Goal: Task Accomplishment & Management: Complete application form

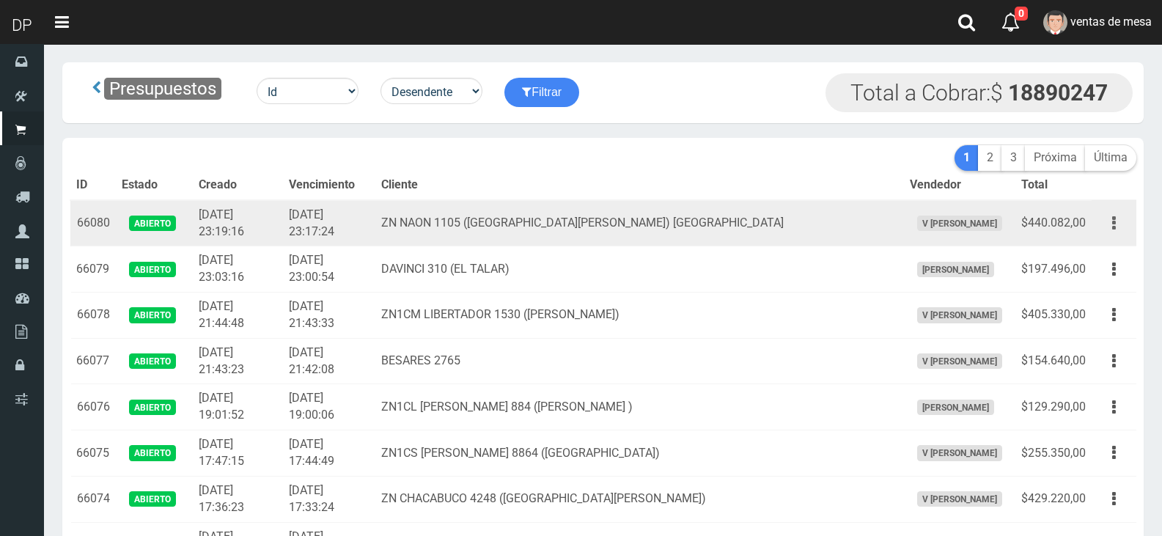
click at [1102, 219] on button "button" at bounding box center [1114, 223] width 33 height 26
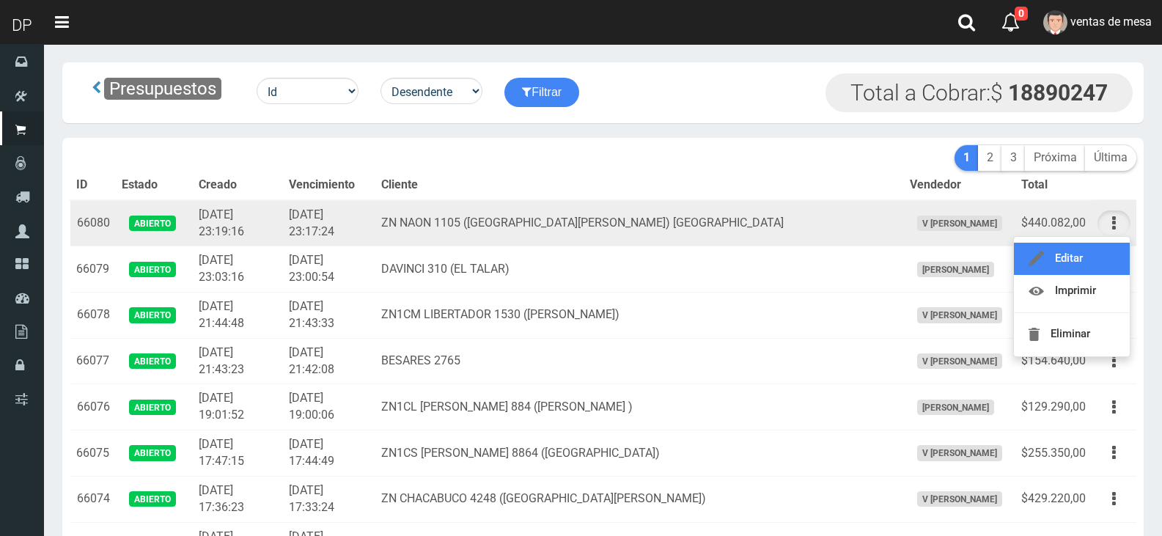
click at [1105, 248] on link "Editar" at bounding box center [1072, 259] width 116 height 32
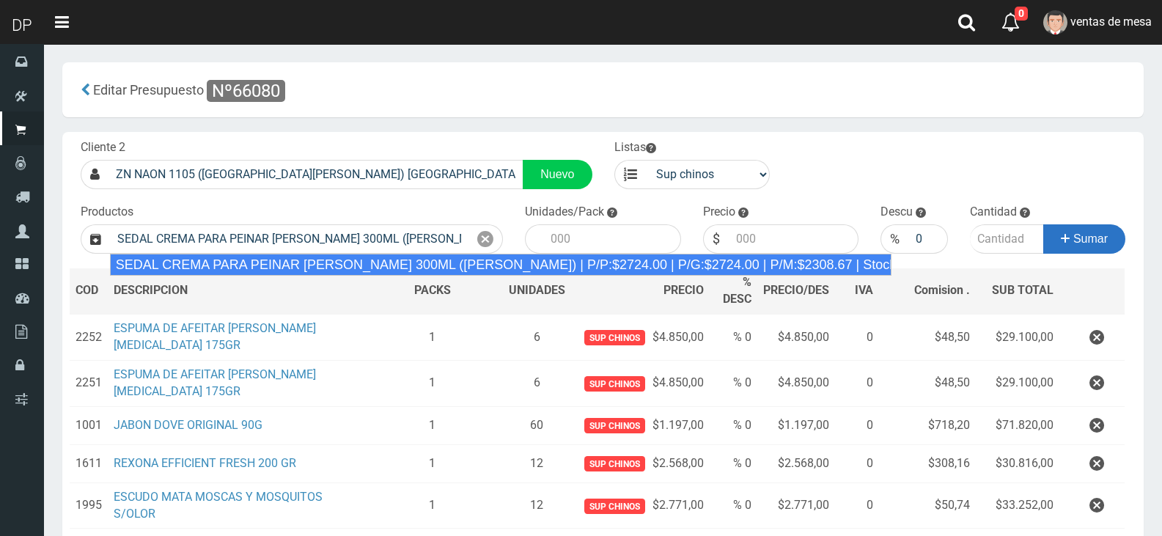
type input "SEDAL CREMA PARA PEINAR [PERSON_NAME] 300ML ([PERSON_NAME]) | P/P:$2724.00 | P/…"
type input "12"
type input "2724.00"
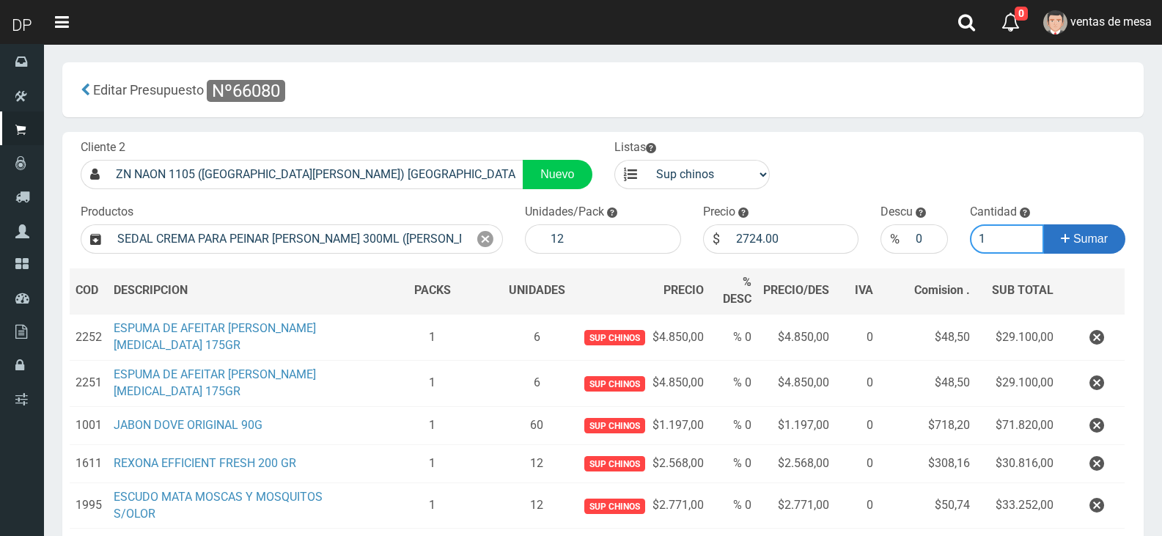
type input "1"
click at [1044, 224] on button "Sumar" at bounding box center [1085, 238] width 82 height 29
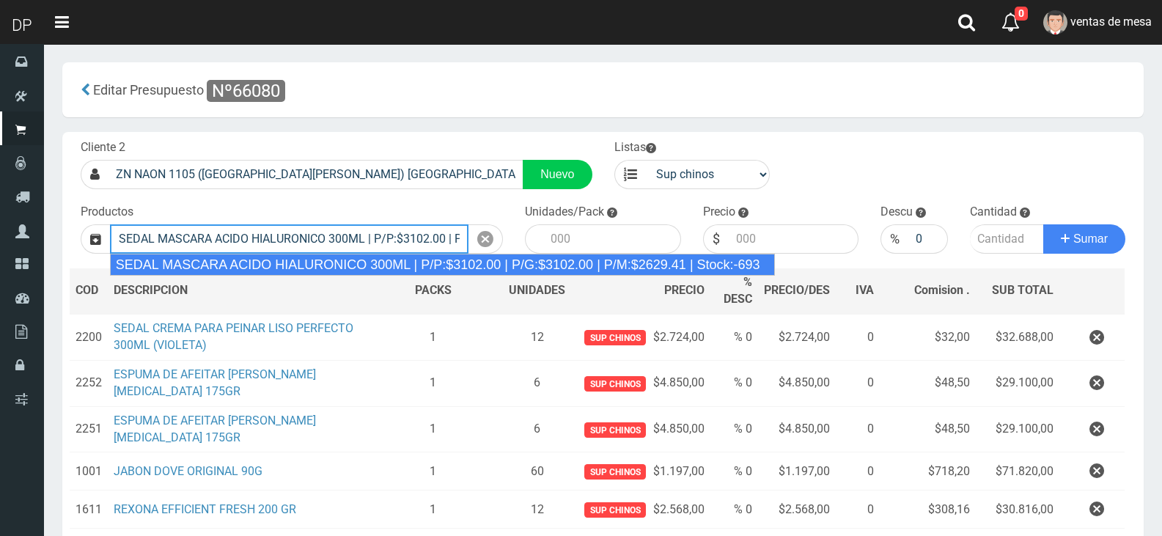
type input "SEDAL MASCARA ACIDO HIALURONICO 300ML | P/P:$3102.00 | P/G:$3102.00 | P/M:$2629…"
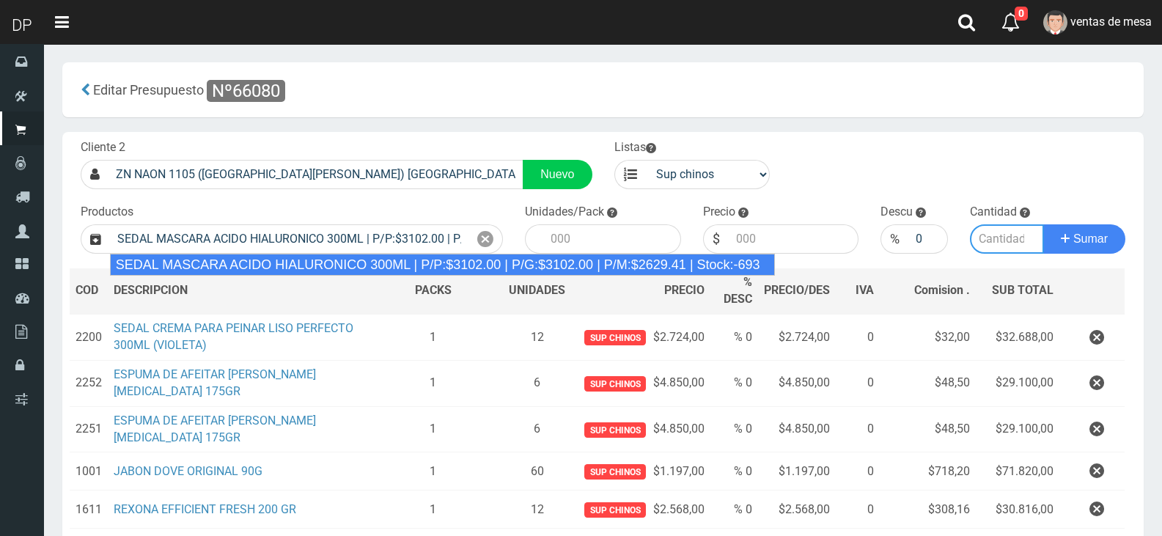
type input "6"
type input "3102.00"
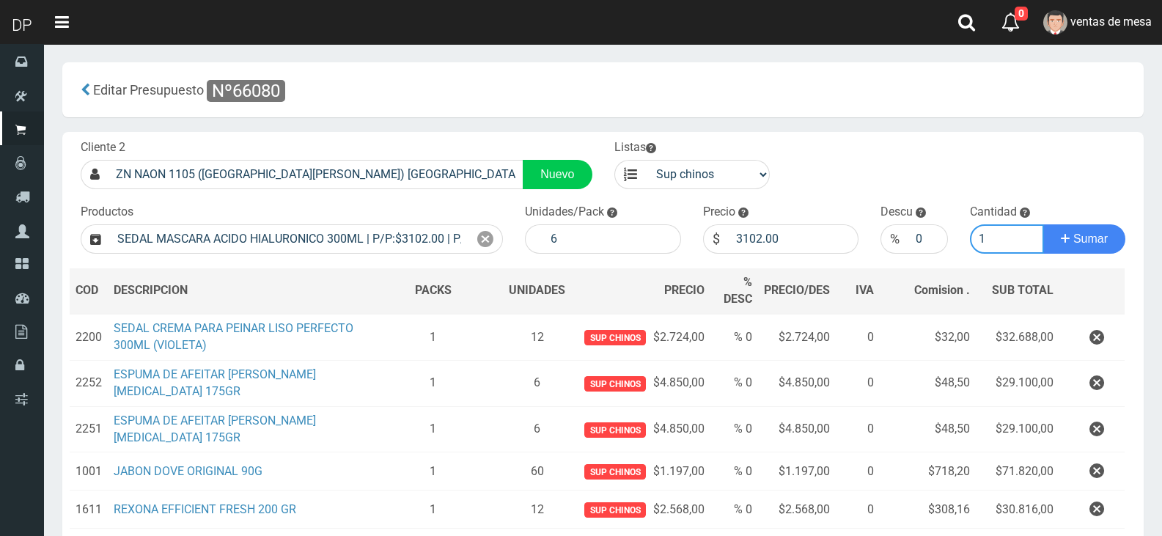
type input "1"
click at [1044, 224] on button "Sumar" at bounding box center [1085, 238] width 82 height 29
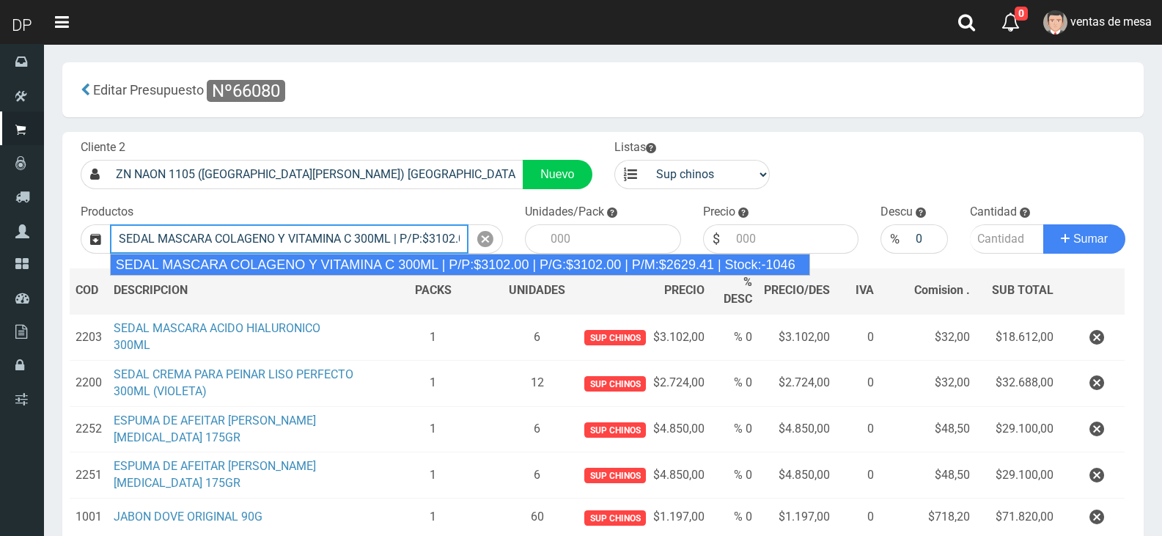
type input "SEDAL MASCARA COLAGENO Y VITAMINA C 300ML | P/P:$3102.00 | P/G:$3102.00 | P/M:$…"
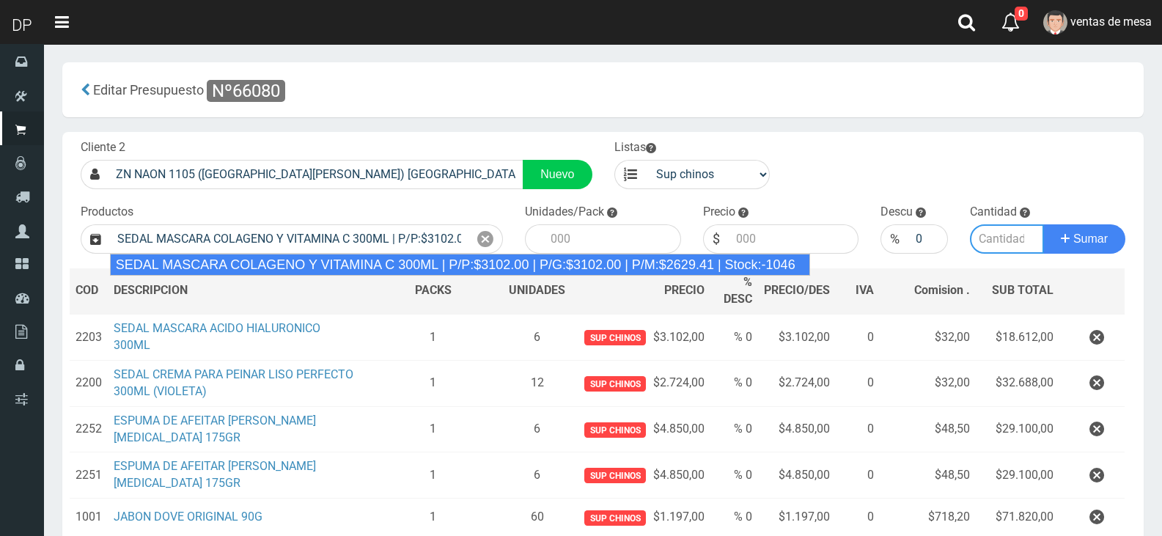
type input "6"
type input "3102.00"
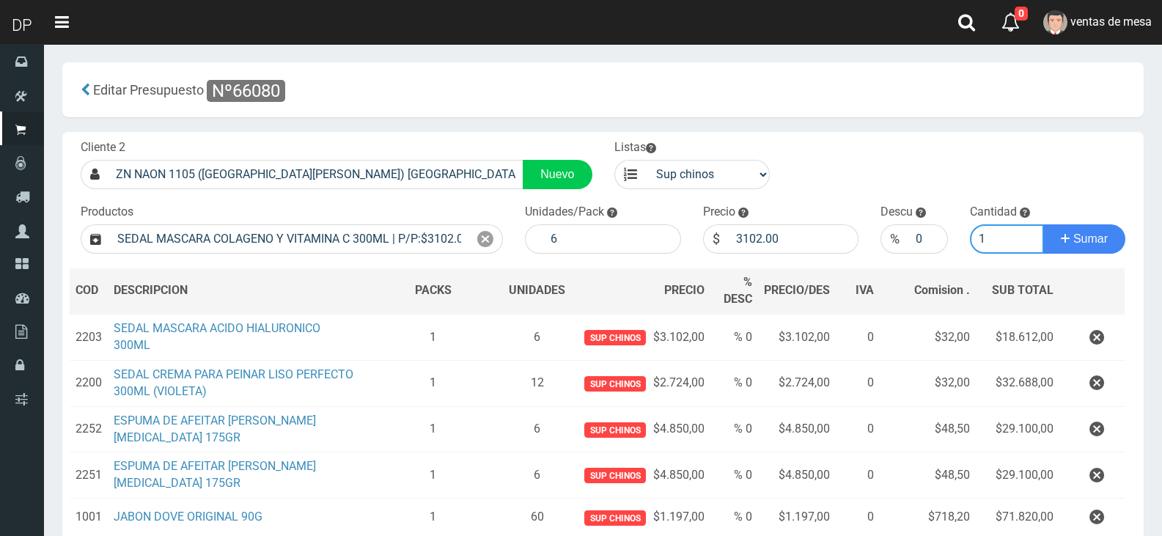
type input "1"
click at [1044, 224] on button "Sumar" at bounding box center [1085, 238] width 82 height 29
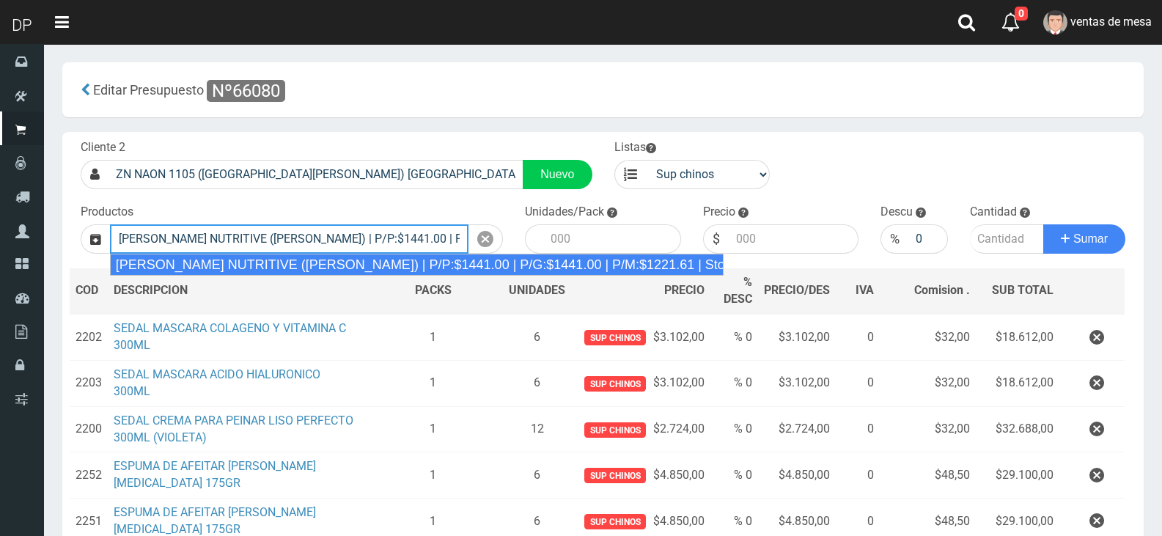
type input "[PERSON_NAME] NUTRITIVE ([PERSON_NAME]) | P/P:$1441.00 | P/G:$1441.00 | P/M:$12…"
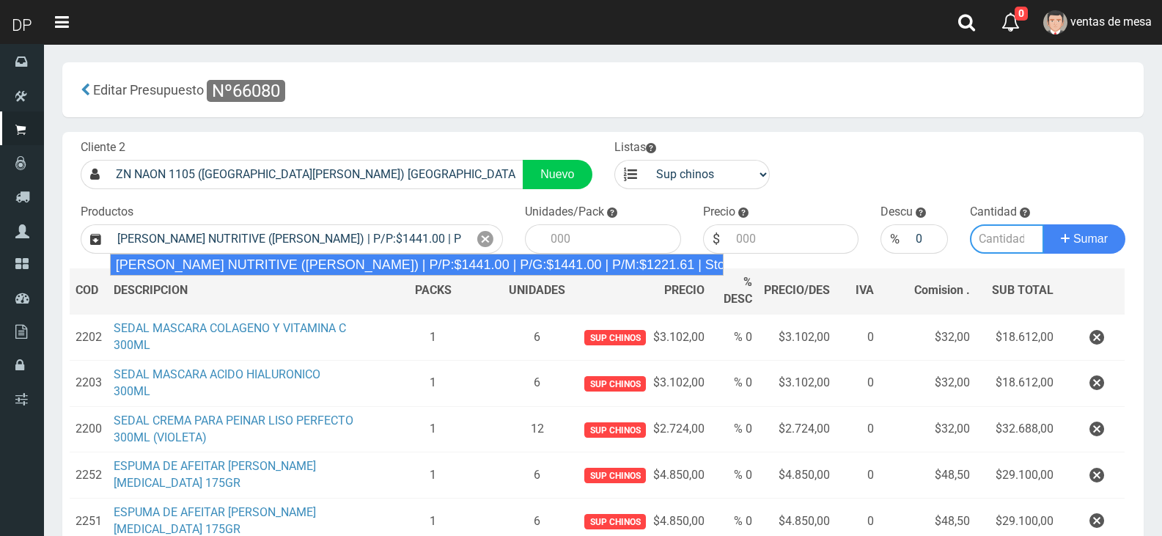
type input "12"
type input "1441.00"
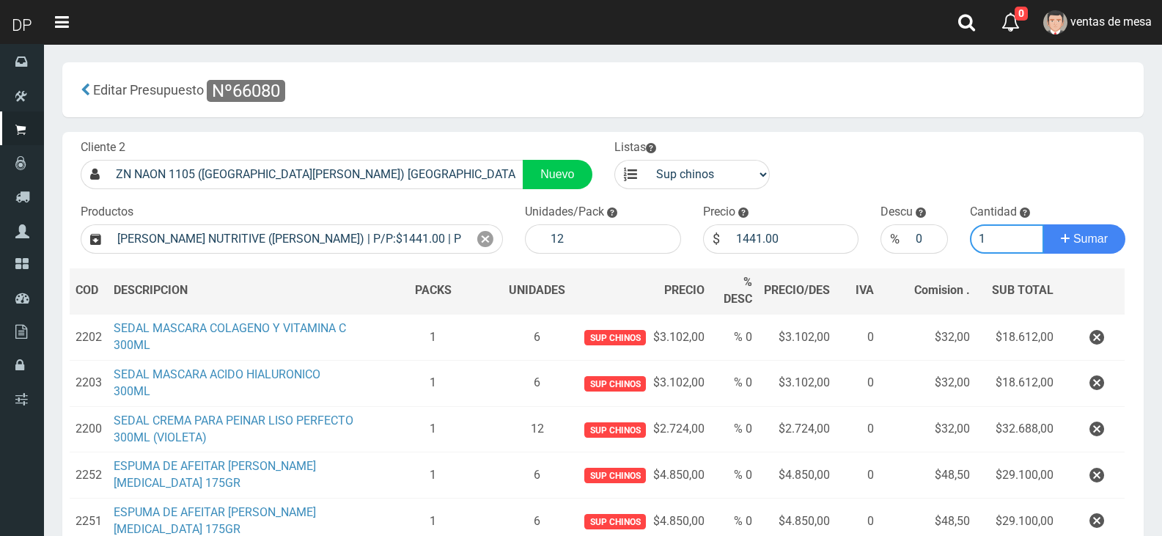
type input "1"
click at [1044, 224] on button "Sumar" at bounding box center [1085, 238] width 82 height 29
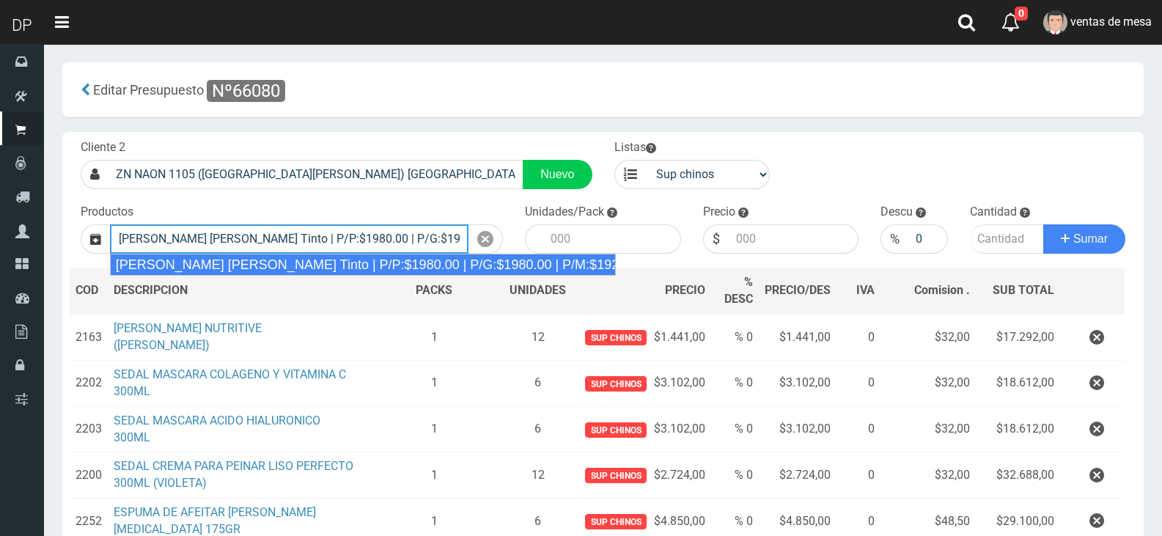
type input "[PERSON_NAME] [PERSON_NAME] Tinto | P/P:$1980.00 | P/G:$1980.00 | P/M:$1920.00 …"
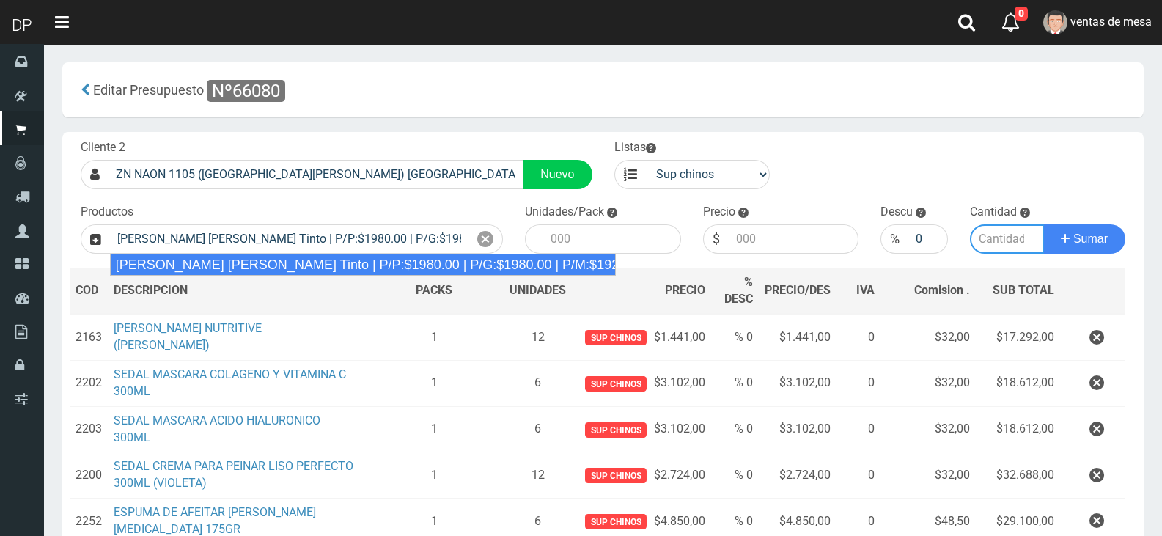
type input "6"
type input "1980.00"
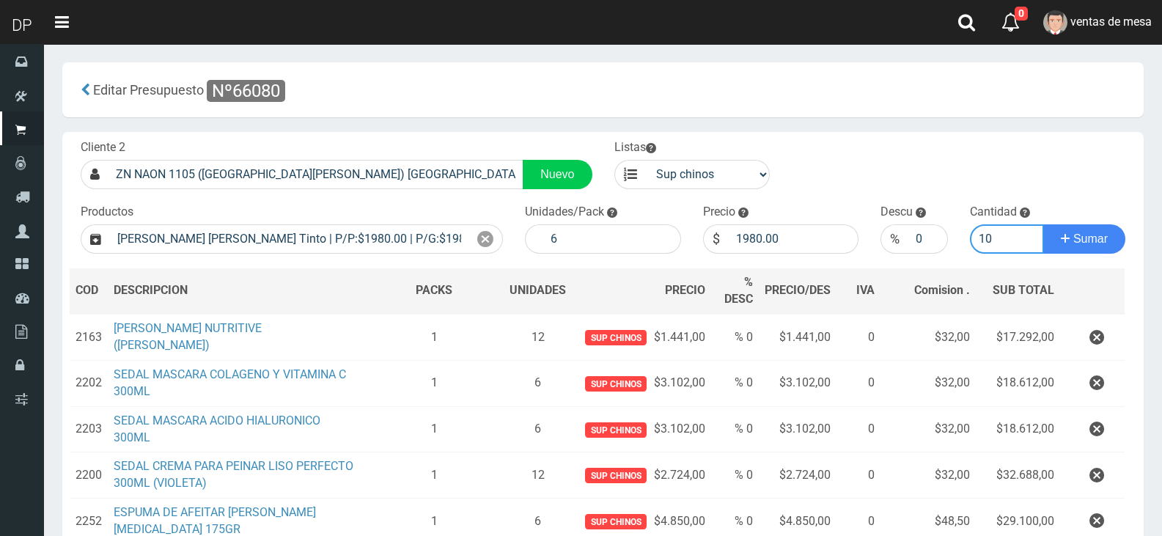
type input "10"
click at [1044, 224] on button "Sumar" at bounding box center [1085, 238] width 82 height 29
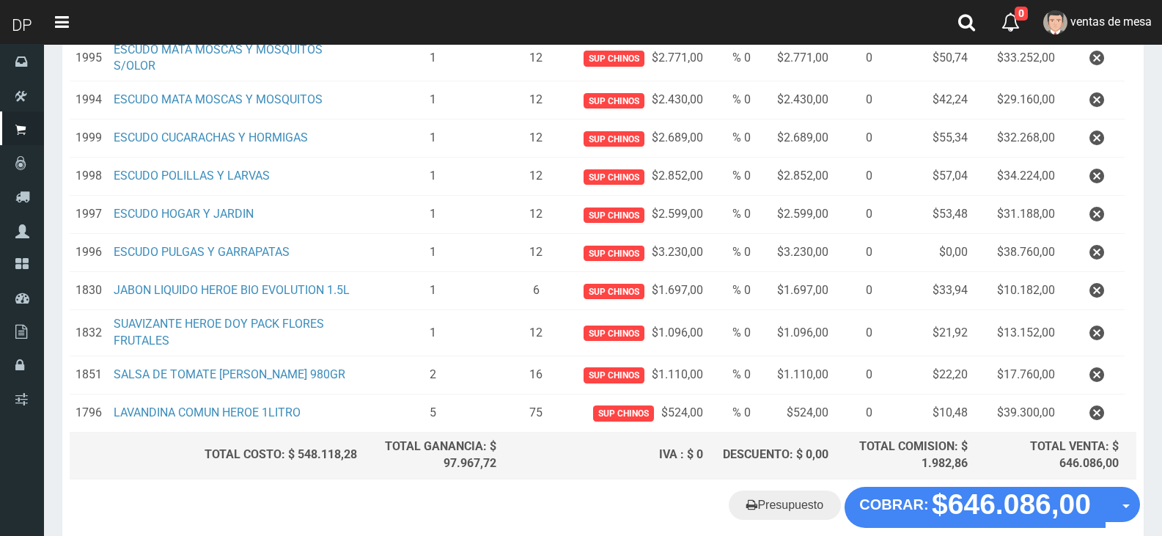
scroll to position [736, 0]
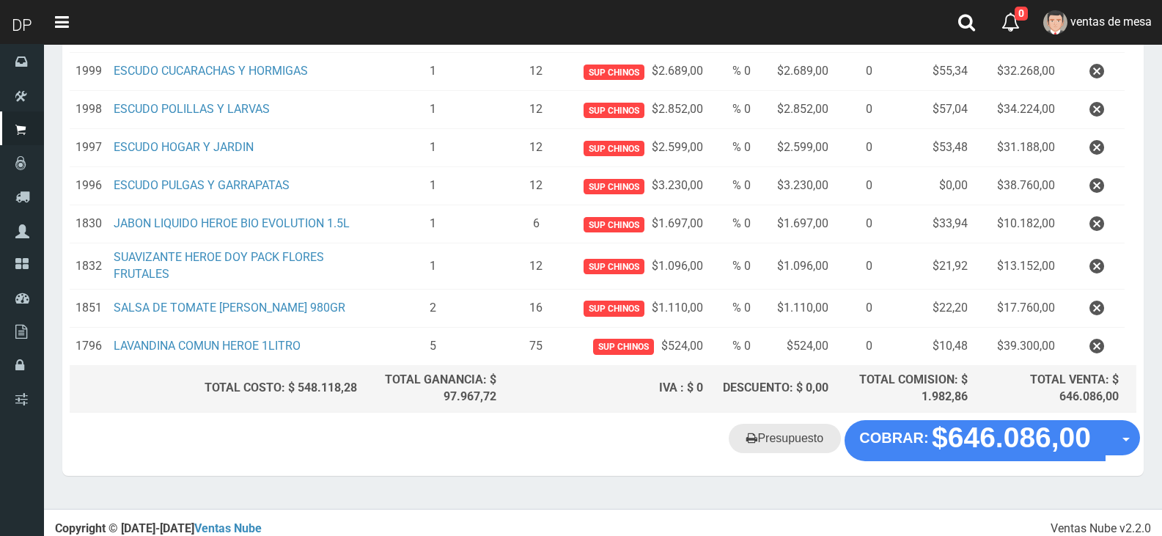
click at [779, 434] on link "Presupuesto" at bounding box center [785, 438] width 112 height 29
